Goal: Task Accomplishment & Management: Use online tool/utility

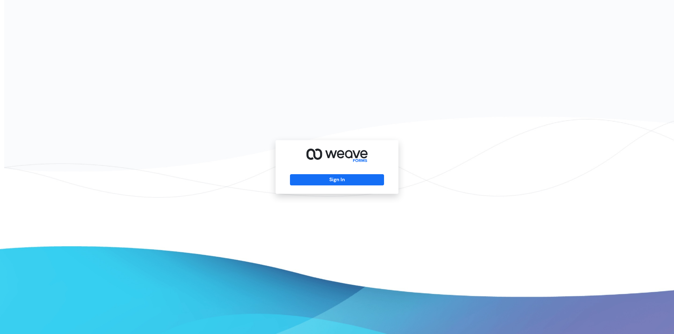
click at [338, 174] on div "Sign In" at bounding box center [337, 167] width 123 height 54
click at [342, 177] on button "Sign In" at bounding box center [337, 179] width 94 height 11
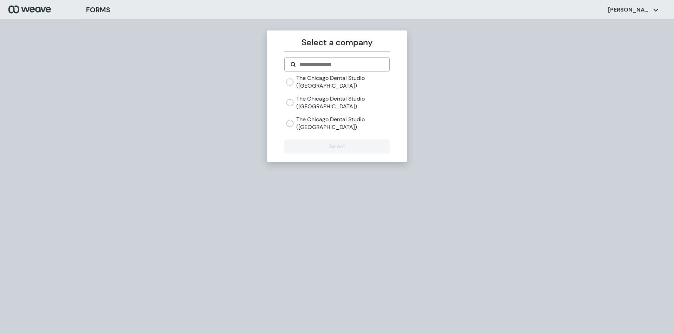
click at [325, 83] on label "The Chicago Dental Studio ([GEOGRAPHIC_DATA])" at bounding box center [342, 81] width 93 height 15
click at [325, 145] on button "Select" at bounding box center [336, 147] width 105 height 14
